Goal: Task Accomplishment & Management: Manage account settings

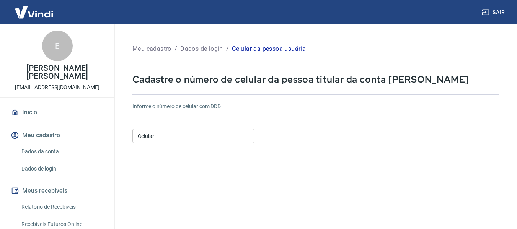
click at [166, 144] on div "Celular Celular" at bounding box center [193, 135] width 122 height 19
click at [167, 138] on input "Celular" at bounding box center [193, 136] width 122 height 14
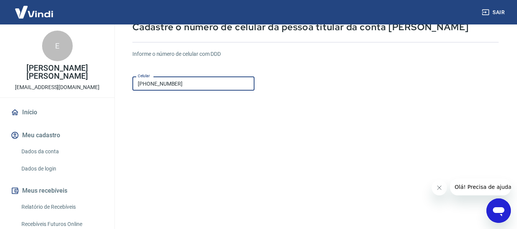
scroll to position [115, 0]
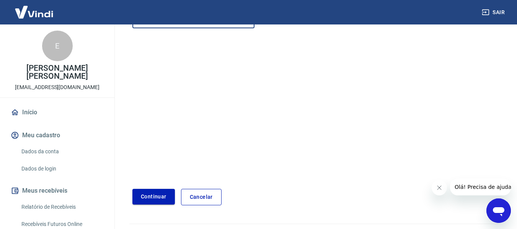
type input "[PHONE_NUMBER]"
click at [154, 199] on button "Continuar" at bounding box center [153, 197] width 42 height 16
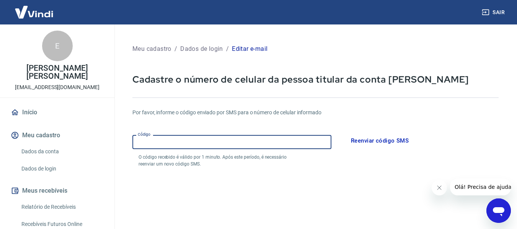
click at [169, 140] on input "Código" at bounding box center [231, 142] width 199 height 14
click at [228, 147] on input "Código" at bounding box center [231, 142] width 199 height 14
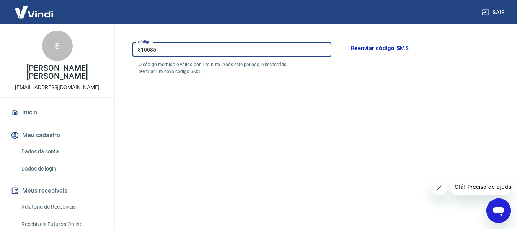
scroll to position [162, 0]
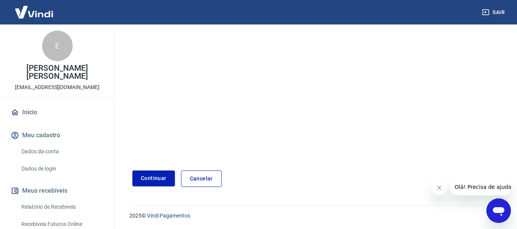
type input "810085"
click at [150, 180] on button "Continuar" at bounding box center [153, 179] width 42 height 16
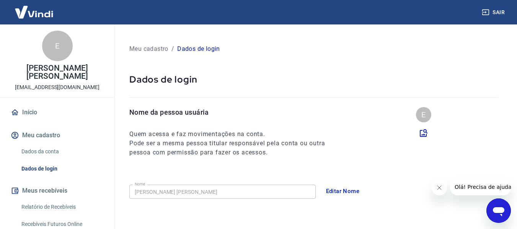
scroll to position [261, 0]
